Goal: Information Seeking & Learning: Learn about a topic

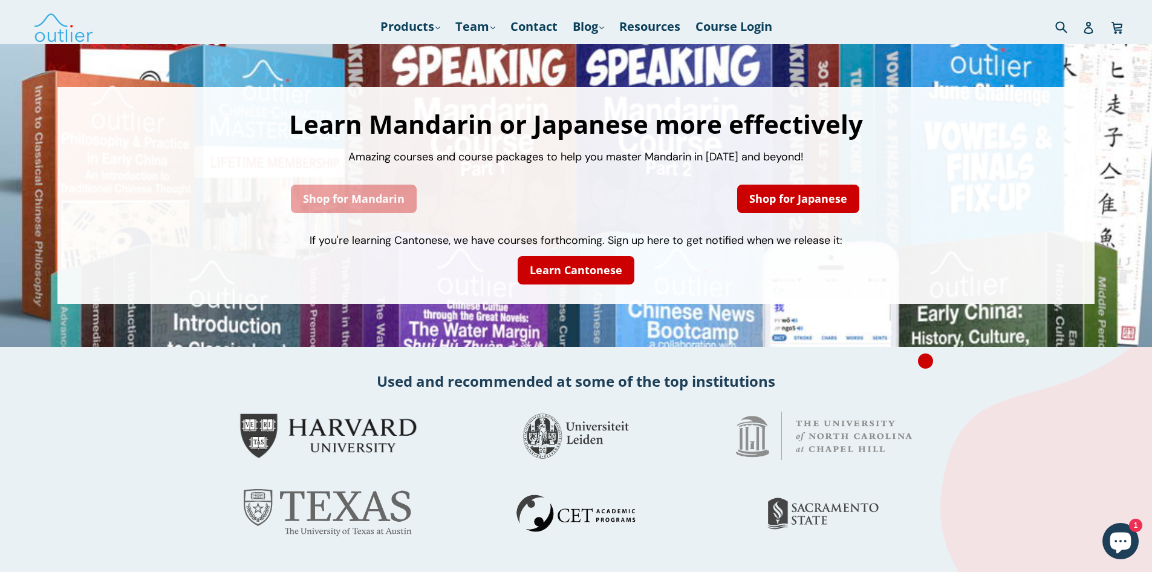
click at [348, 201] on link "Shop for Mandarin" at bounding box center [354, 198] width 126 height 28
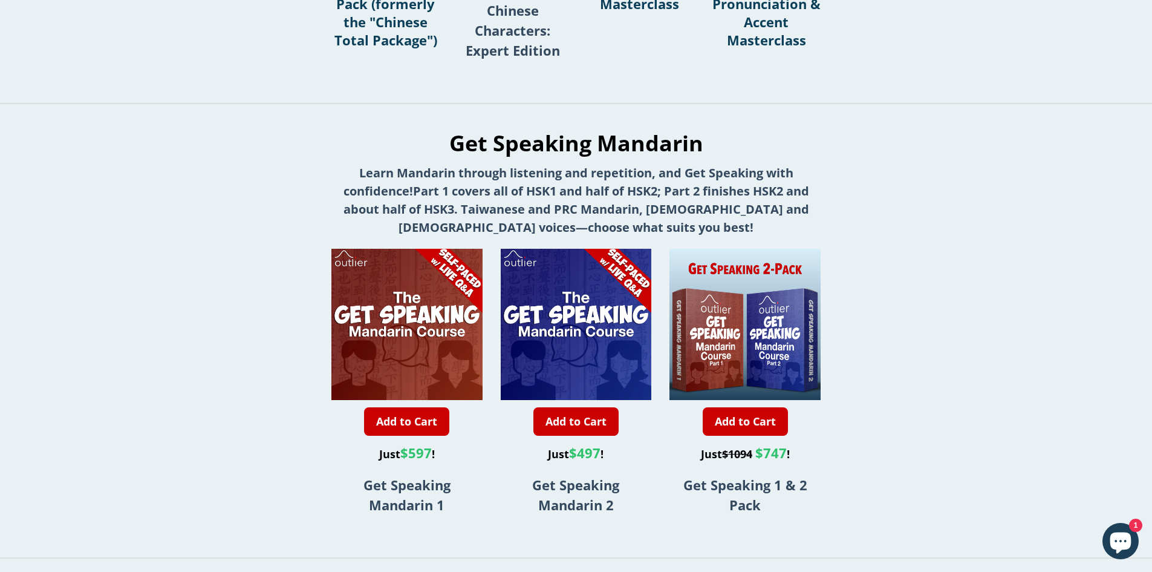
scroll to position [708, 0]
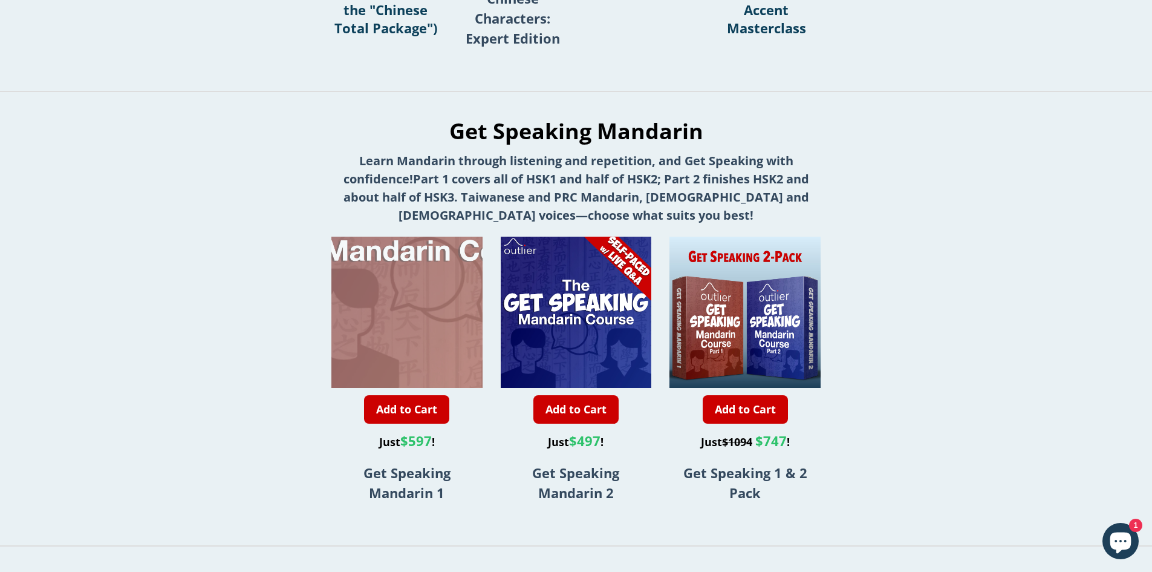
click at [374, 288] on div at bounding box center [440, 236] width 302 height 302
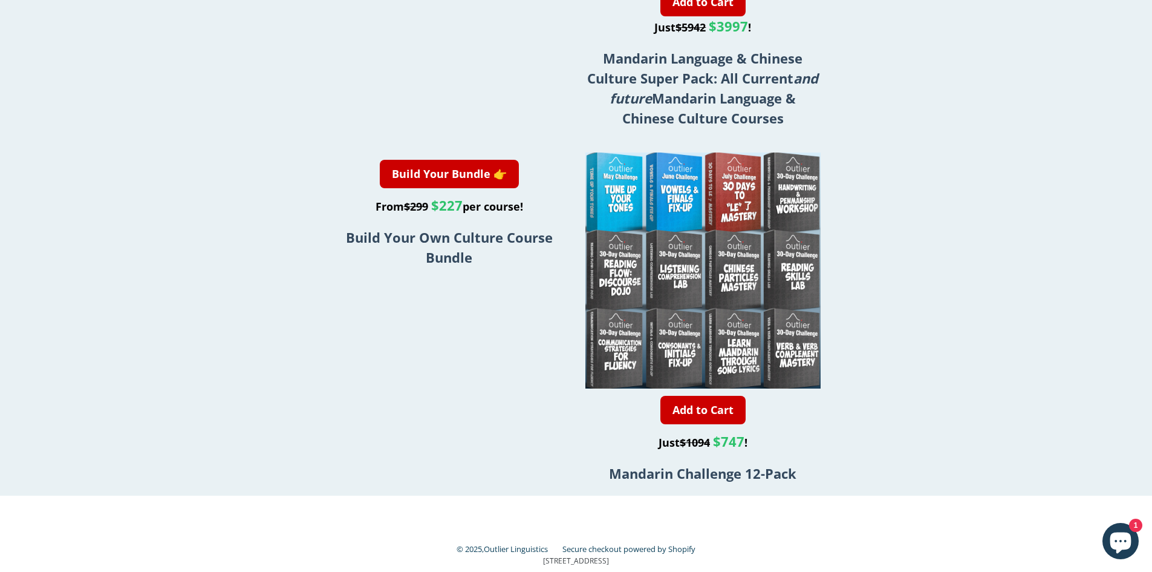
scroll to position [2152, 0]
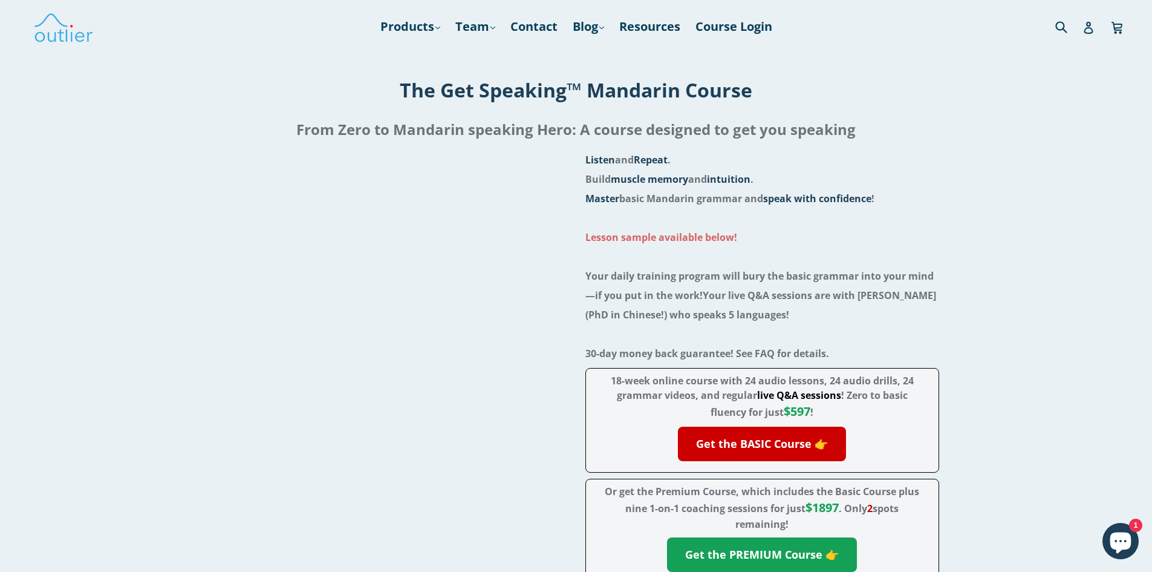
click at [633, 241] on strong "Lesson sample available below!" at bounding box center [661, 236] width 152 height 13
click at [440, 391] on div at bounding box center [390, 384] width 354 height 468
